Goal: Find specific page/section: Find specific page/section

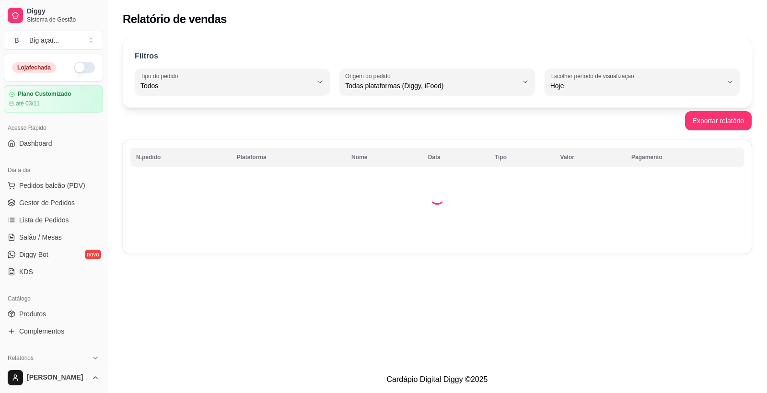
select select "ALL"
select select "0"
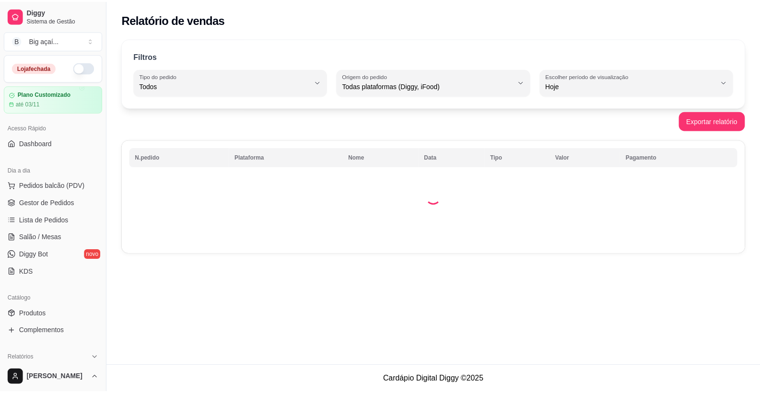
scroll to position [77, 0]
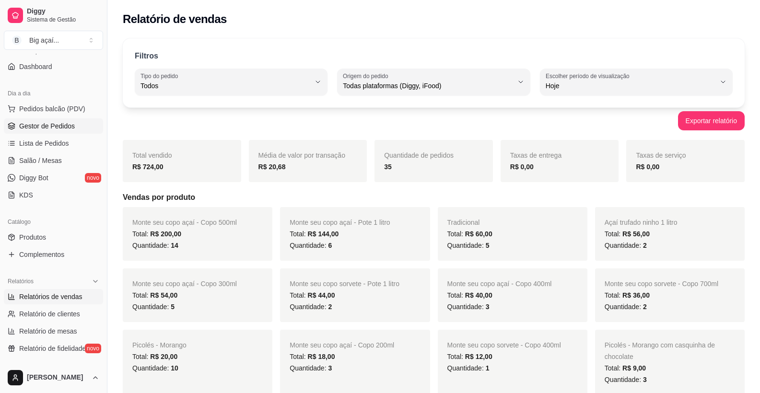
click at [58, 126] on span "Gestor de Pedidos" at bounding box center [47, 126] width 56 height 10
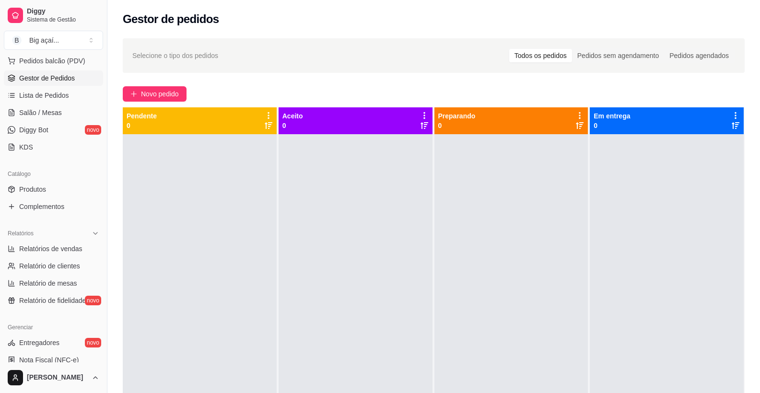
scroll to position [297, 0]
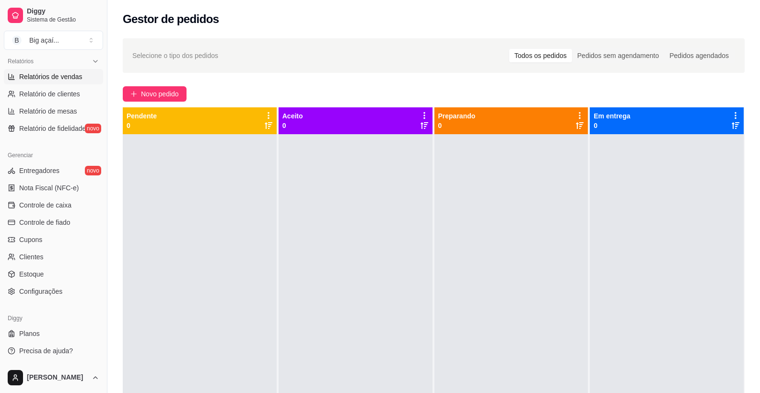
click at [59, 80] on span "Relatórios de vendas" at bounding box center [50, 77] width 63 height 10
select select "ALL"
select select "0"
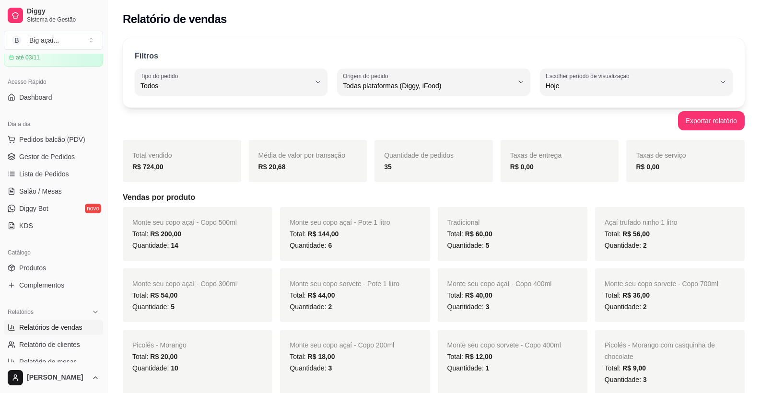
scroll to position [2, 0]
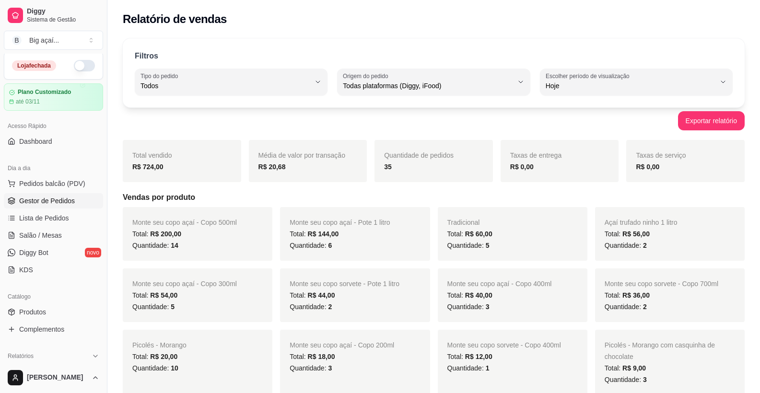
click at [66, 200] on span "Gestor de Pedidos" at bounding box center [47, 201] width 56 height 10
